Goal: Task Accomplishment & Management: Manage account settings

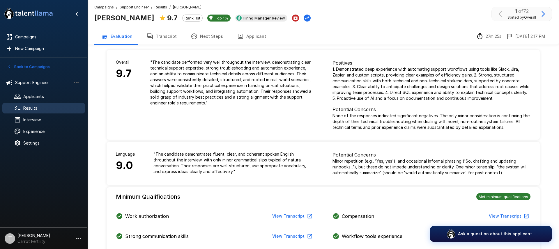
click at [20, 109] on icon at bounding box center [17, 108] width 7 height 7
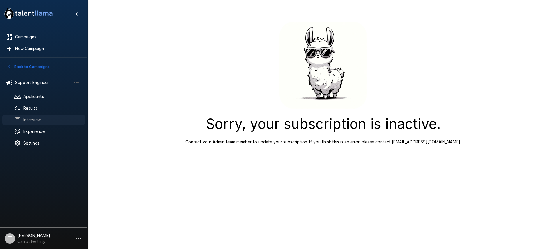
click at [38, 120] on span "Interview" at bounding box center [51, 120] width 57 height 6
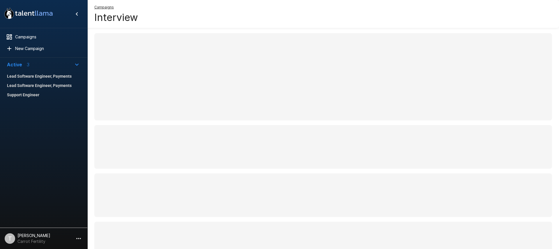
click at [35, 95] on span "Support Engineer" at bounding box center [43, 94] width 73 height 7
click at [14, 95] on span "Support Engineer" at bounding box center [43, 94] width 73 height 7
click at [18, 65] on p "Active" at bounding box center [14, 64] width 15 height 7
click at [27, 12] on icon ".st0{fill:#FFFFFF;} .st1{fill:#76a4ed;}" at bounding box center [28, 13] width 52 height 15
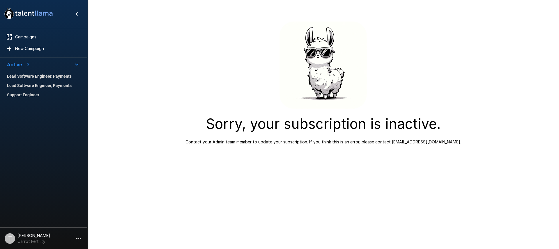
click at [27, 12] on icon ".st0{fill:#FFFFFF;} .st1{fill:#76a4ed;}" at bounding box center [28, 13] width 52 height 15
click at [20, 93] on span "Support Engineer" at bounding box center [43, 94] width 73 height 7
click at [22, 95] on span "Support Engineer" at bounding box center [43, 94] width 73 height 7
click at [18, 97] on span "Support Engineer" at bounding box center [43, 94] width 73 height 7
click at [19, 93] on span "Support Engineer" at bounding box center [43, 94] width 73 height 7
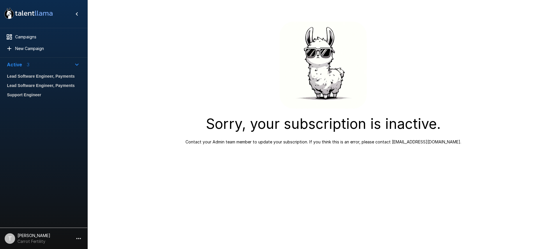
click at [25, 97] on span "Support Engineer" at bounding box center [43, 94] width 73 height 7
click at [38, 240] on p "Carrot Fertility" at bounding box center [33, 242] width 33 height 6
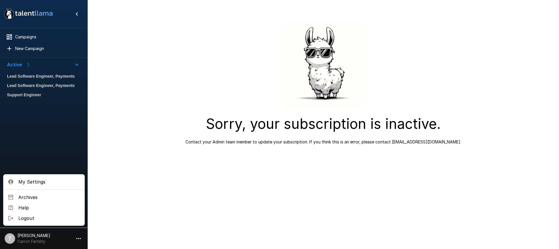
click at [33, 219] on span "Logout" at bounding box center [49, 218] width 62 height 7
